Goal: Navigation & Orientation: Find specific page/section

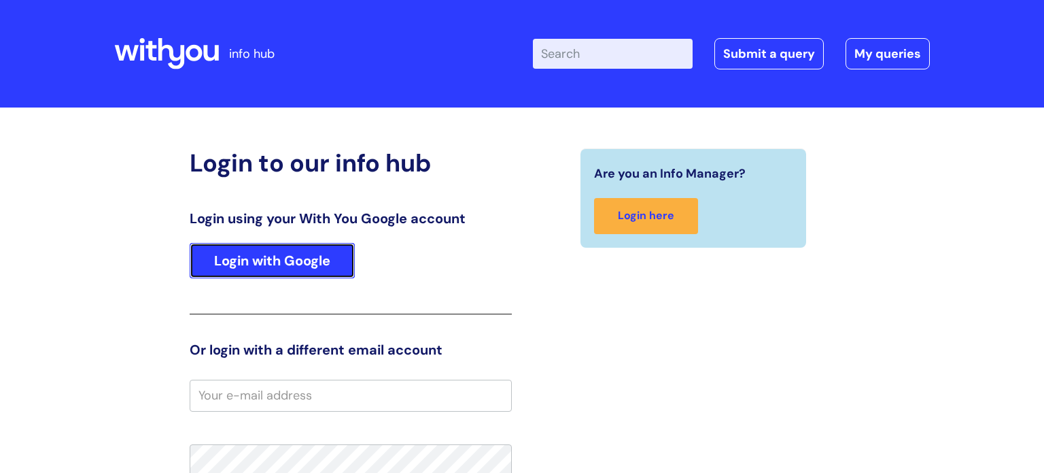
click at [286, 254] on link "Login with Google" at bounding box center [272, 260] width 165 height 35
click at [308, 258] on link "Login with Google" at bounding box center [272, 260] width 165 height 35
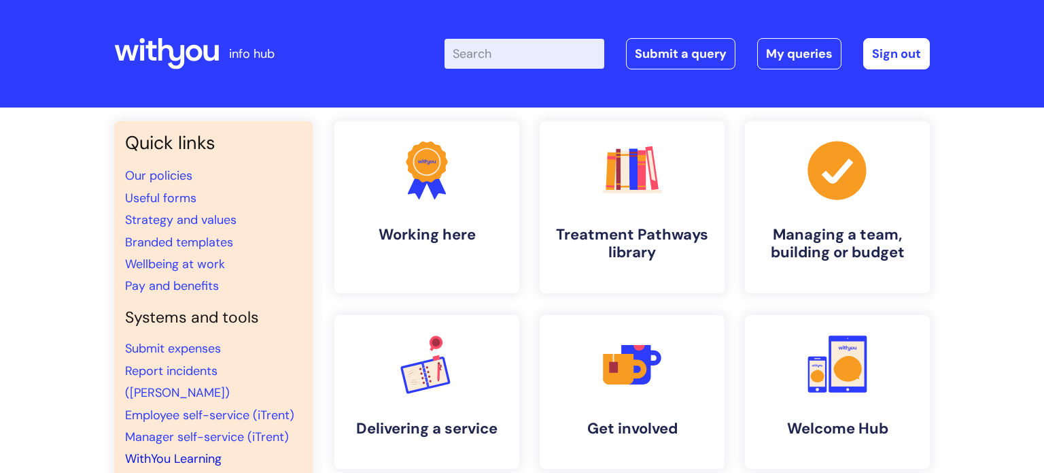
click at [195, 450] on link "WithYou Learning" at bounding box center [173, 458] width 97 height 16
